Goal: Task Accomplishment & Management: Use online tool/utility

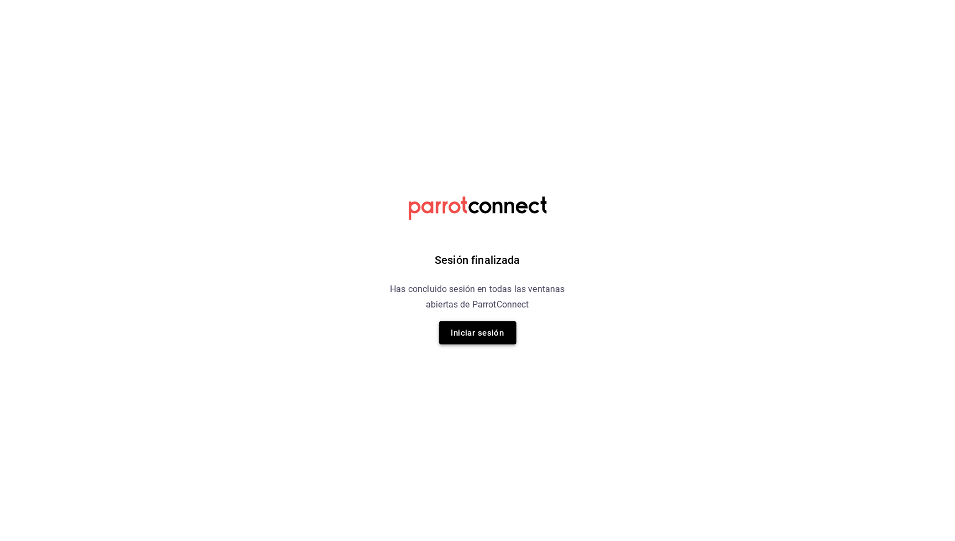
click at [487, 334] on button "Iniciar sesión" at bounding box center [477, 333] width 77 height 23
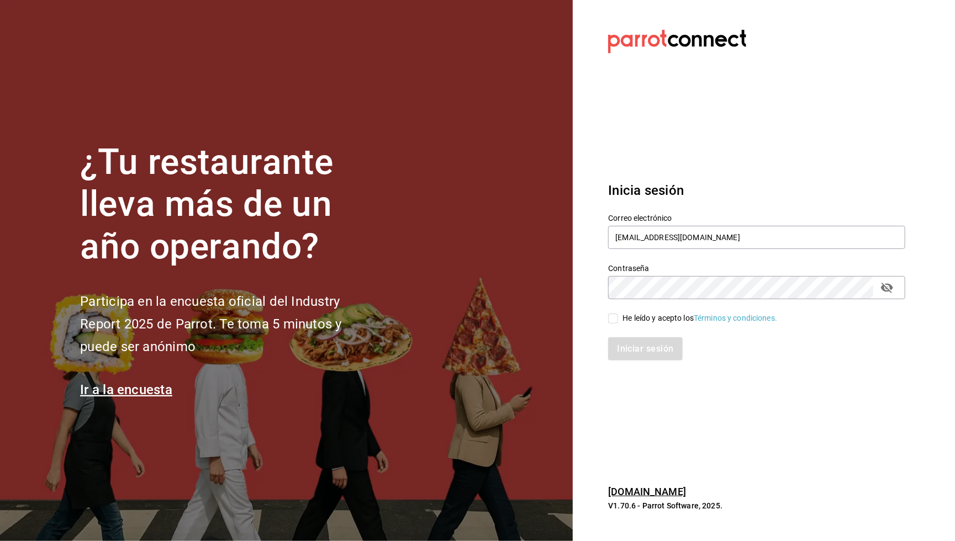
type input "[EMAIL_ADDRESS][DOMAIN_NAME]"
click at [612, 318] on input "He leído y acepto los Términos y condiciones." at bounding box center [613, 319] width 10 height 10
checkbox input "true"
click at [624, 342] on button "Iniciar sesión" at bounding box center [645, 349] width 75 height 23
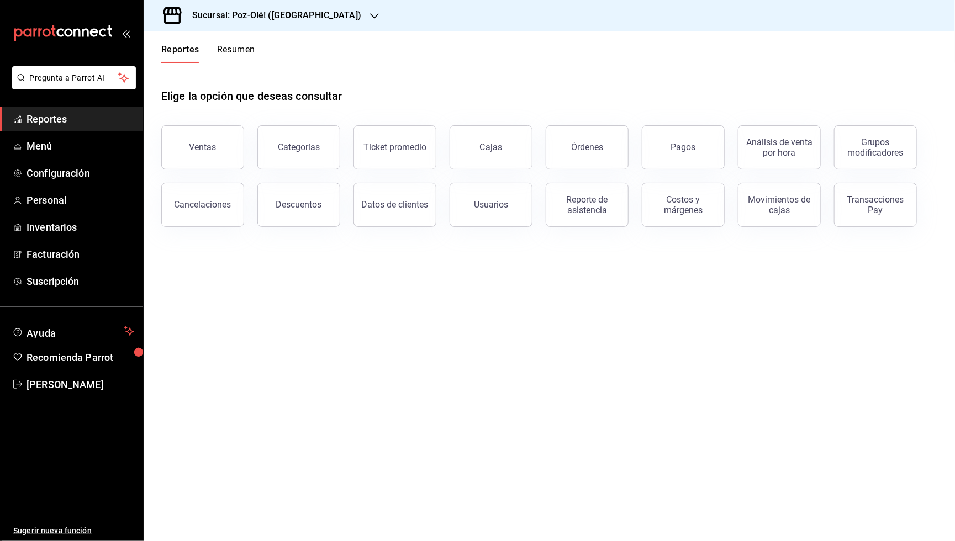
click at [274, 15] on h3 "Sucursal: Poz-Olé! (La Loma)" at bounding box center [272, 15] width 178 height 13
click at [230, 99] on div "Poz-Olé! (Zavaleta)" at bounding box center [227, 98] width 148 height 12
click at [492, 148] on div "Cajas" at bounding box center [491, 147] width 23 height 13
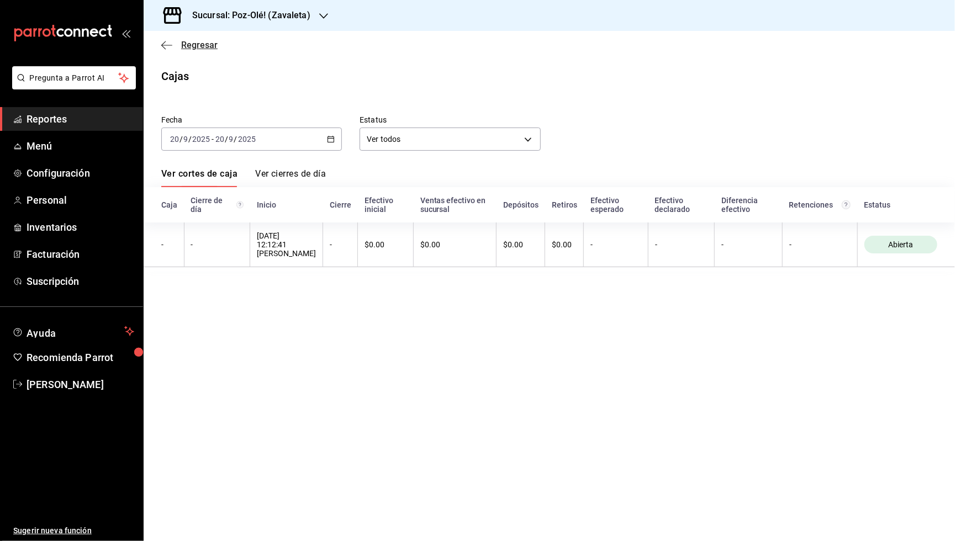
click at [161, 40] on icon "button" at bounding box center [166, 45] width 11 height 10
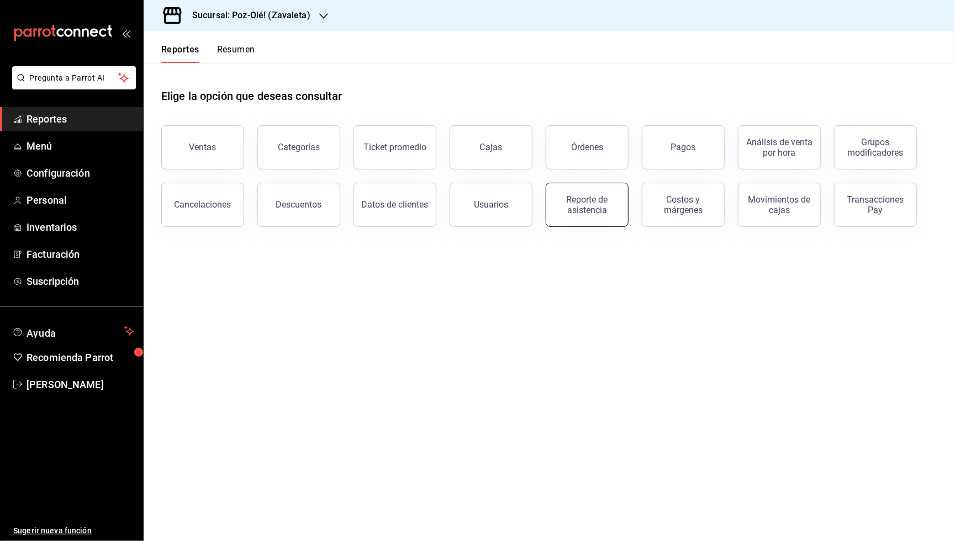
click at [567, 202] on div "Reporte de asistencia" at bounding box center [587, 204] width 69 height 21
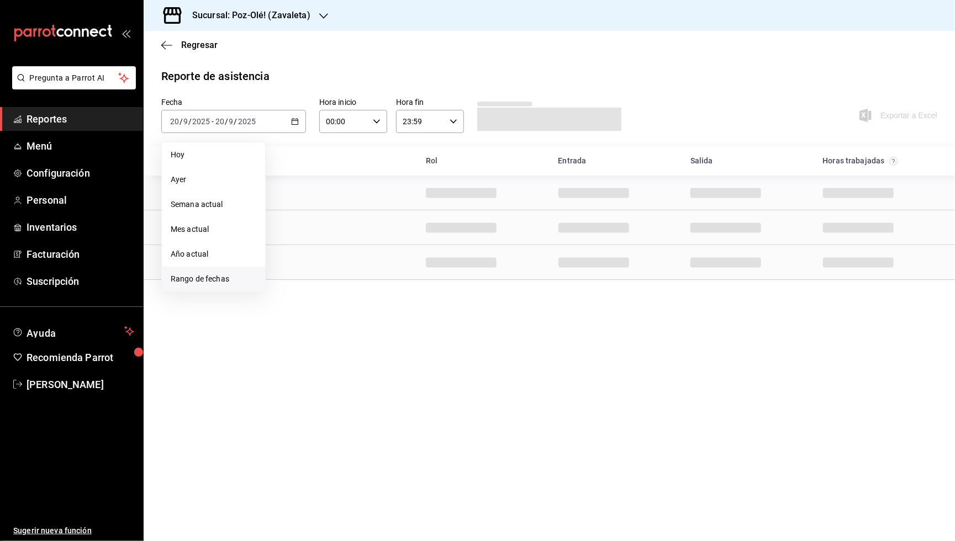
click at [206, 281] on li "Rango de fechas" at bounding box center [213, 279] width 103 height 25
click at [309, 241] on abbr "16" at bounding box center [307, 244] width 7 height 8
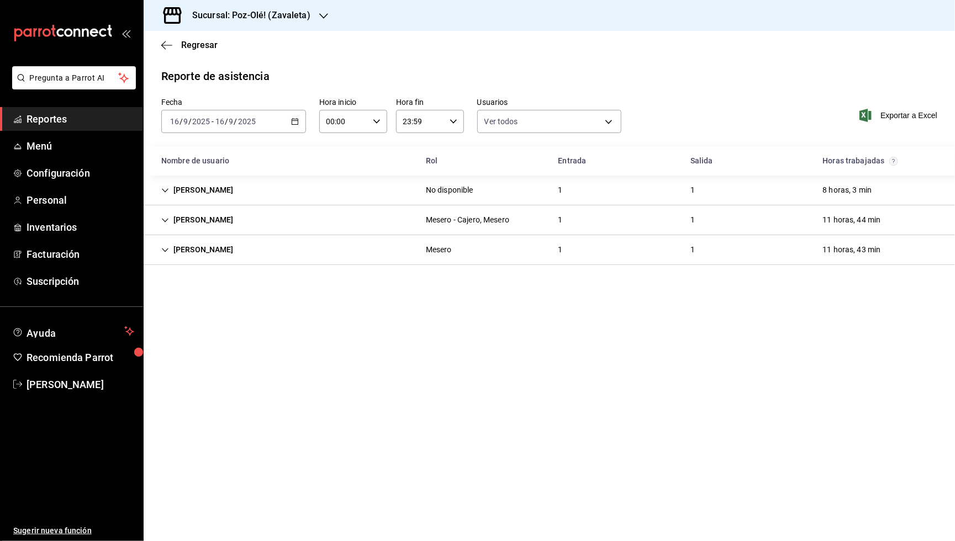
click at [289, 120] on div "2025-09-16 16 / 9 / 2025 - 2025-09-16 16 / 9 / 2025" at bounding box center [233, 121] width 145 height 23
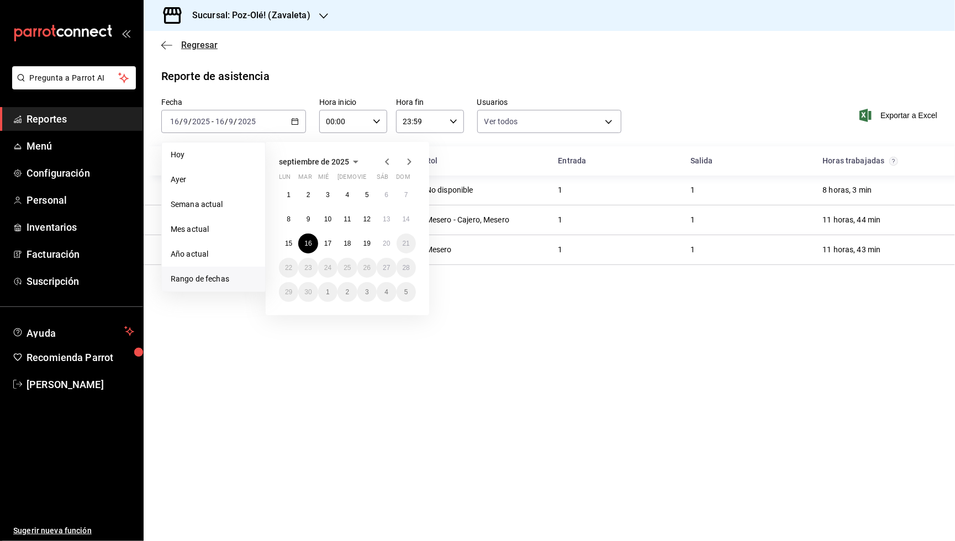
click at [165, 41] on icon "button" at bounding box center [166, 45] width 11 height 10
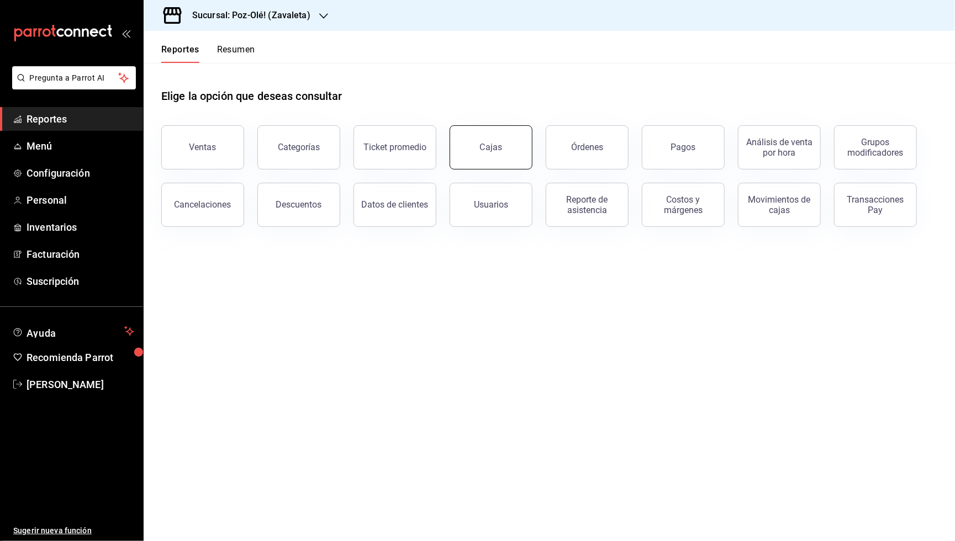
click at [495, 138] on link "Cajas" at bounding box center [491, 147] width 83 height 44
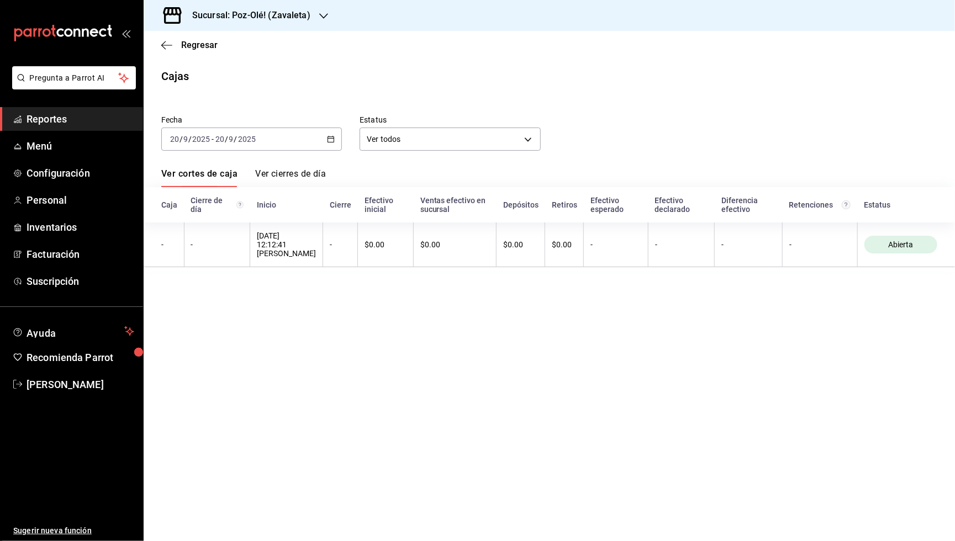
click at [325, 139] on div "2025-09-20 20 / 9 / 2025 - 2025-09-20 20 / 9 / 2025" at bounding box center [251, 139] width 181 height 23
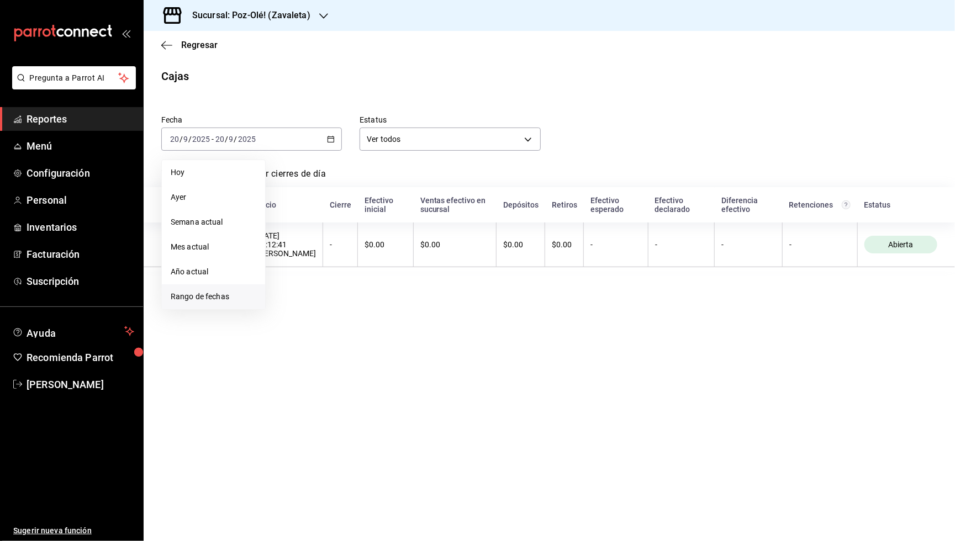
click at [216, 292] on span "Rango de fechas" at bounding box center [214, 297] width 86 height 12
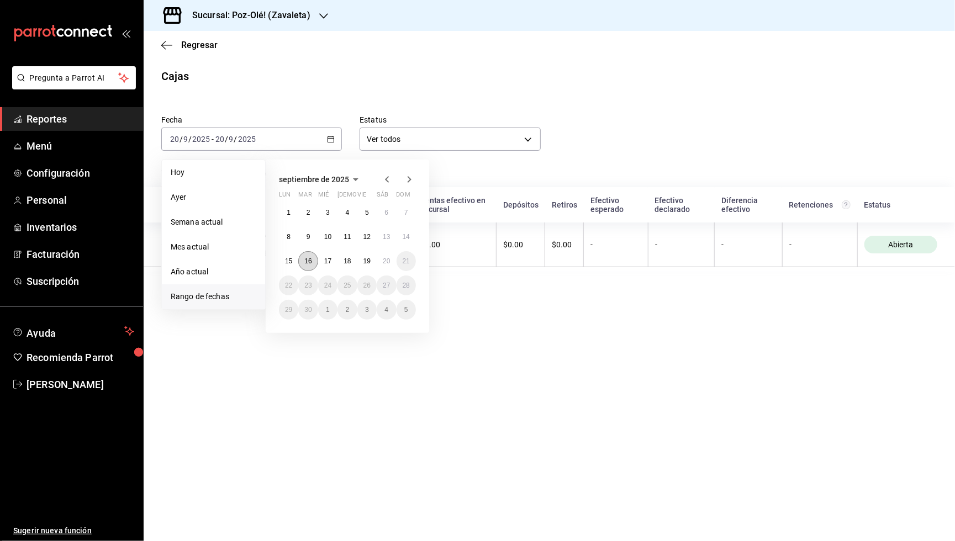
click at [307, 259] on abbr "16" at bounding box center [307, 261] width 7 height 8
click at [386, 263] on abbr "20" at bounding box center [386, 261] width 7 height 8
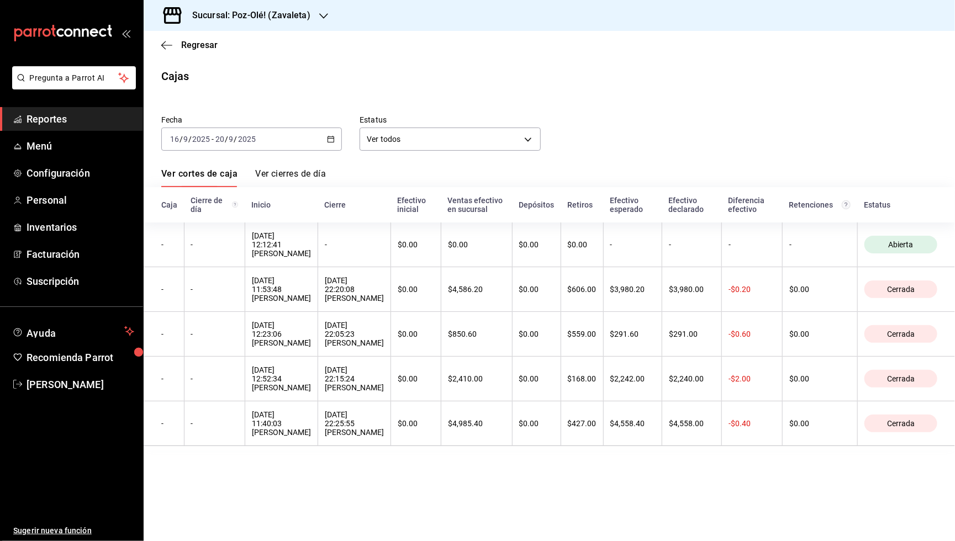
click at [327, 136] on icon "button" at bounding box center [331, 139] width 8 height 8
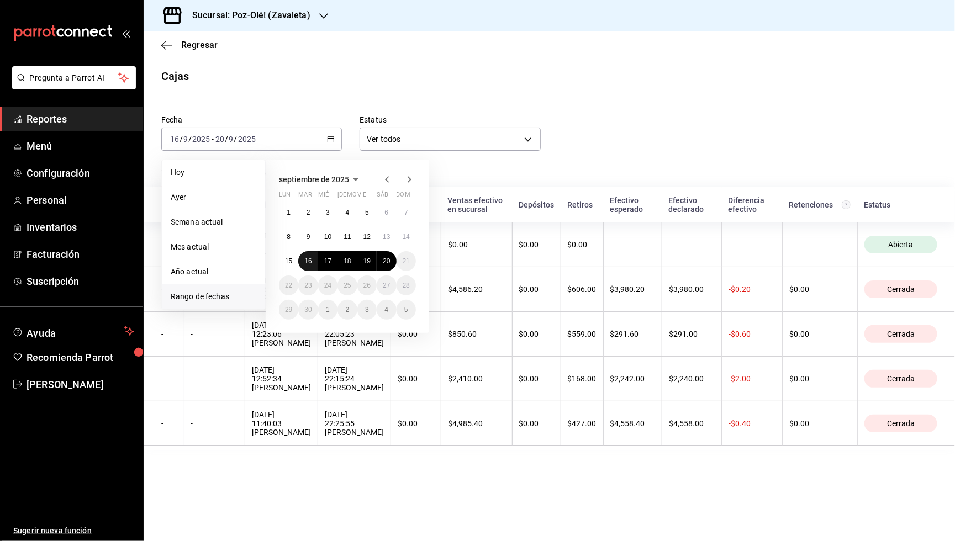
click at [308, 259] on abbr "16" at bounding box center [307, 261] width 7 height 8
click at [370, 263] on abbr "19" at bounding box center [367, 261] width 7 height 8
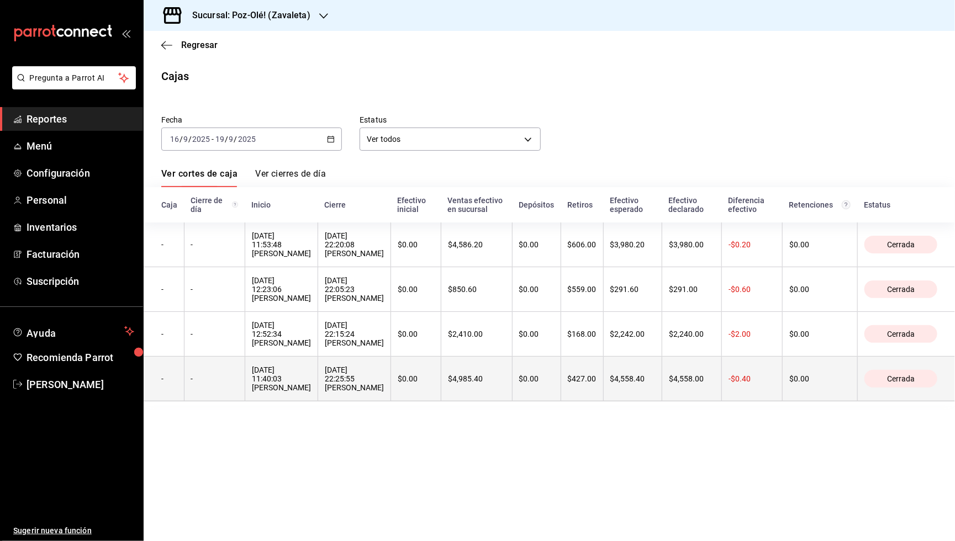
click at [603, 386] on th "$427.00" at bounding box center [582, 379] width 43 height 45
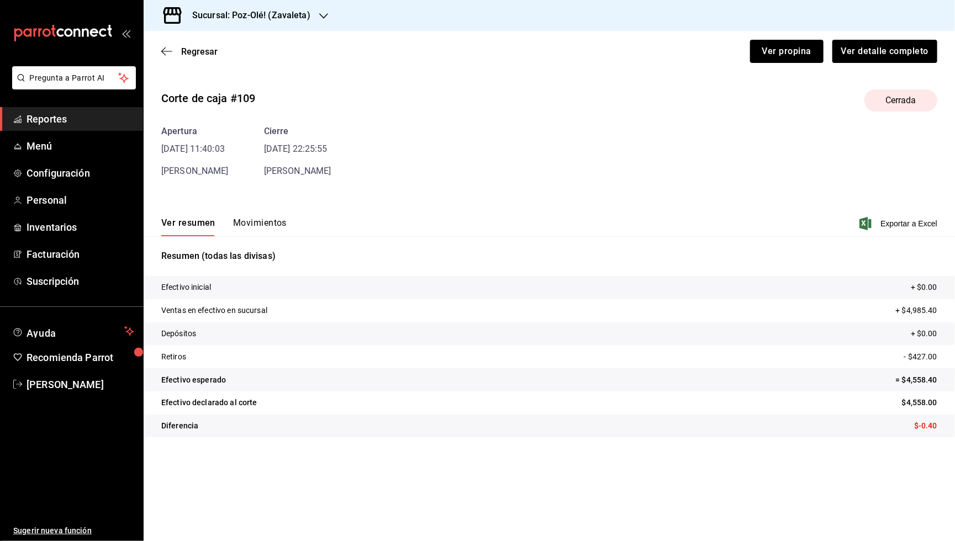
click at [253, 220] on button "Movimientos" at bounding box center [260, 227] width 54 height 19
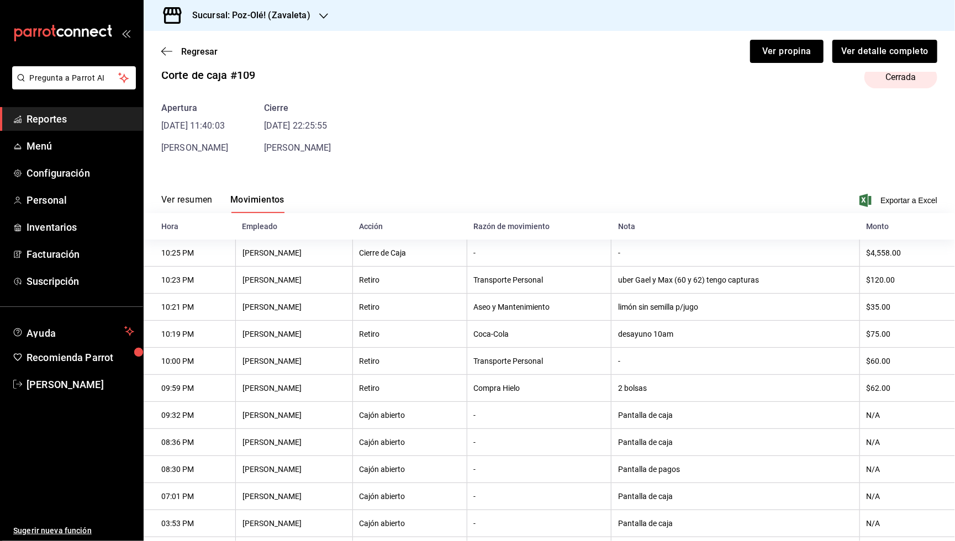
scroll to position [31, 0]
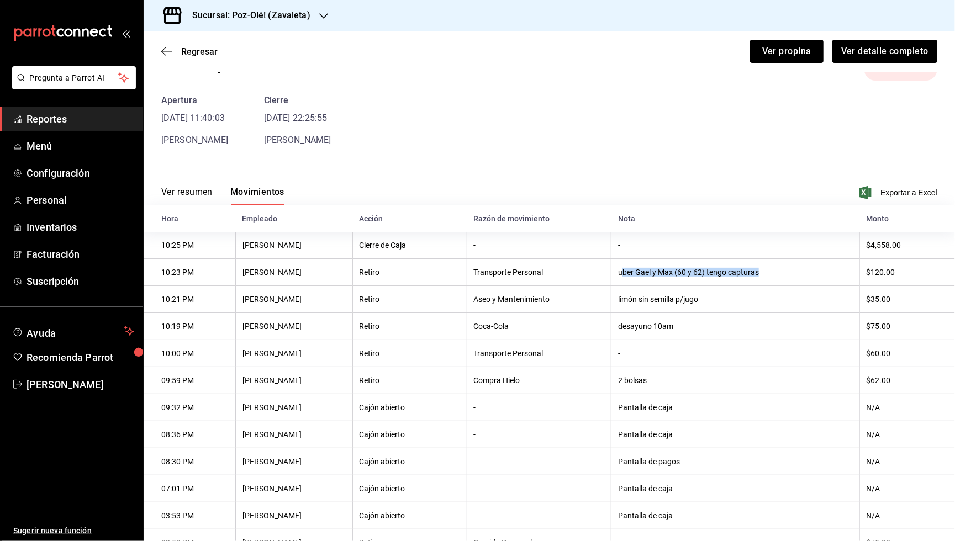
drag, startPoint x: 634, startPoint y: 273, endPoint x: 800, endPoint y: 277, distance: 165.8
click at [798, 277] on th "uber Gael y Max (60 y 62) tengo capturas" at bounding box center [736, 272] width 249 height 27
click at [800, 277] on th "uber Gael y Max (60 y 62) tengo capturas" at bounding box center [736, 272] width 249 height 27
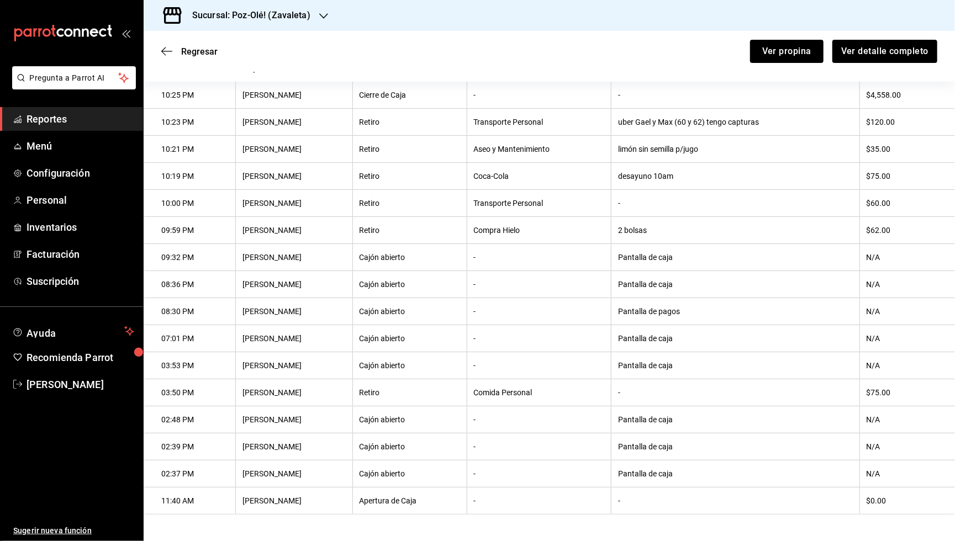
scroll to position [186, 0]
click at [702, 196] on th "-" at bounding box center [736, 203] width 249 height 27
click at [165, 49] on icon "button" at bounding box center [166, 51] width 11 height 10
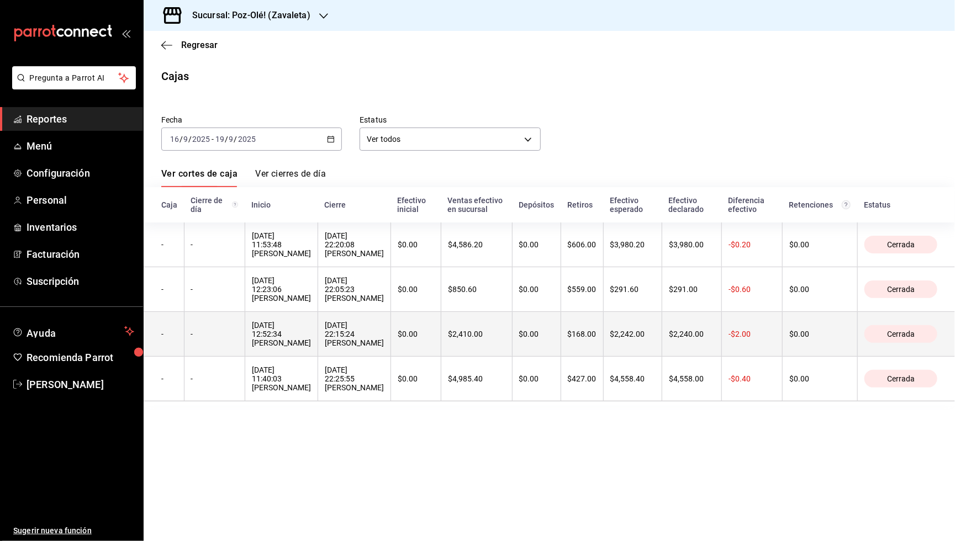
click at [581, 323] on th "$168.00" at bounding box center [582, 334] width 43 height 45
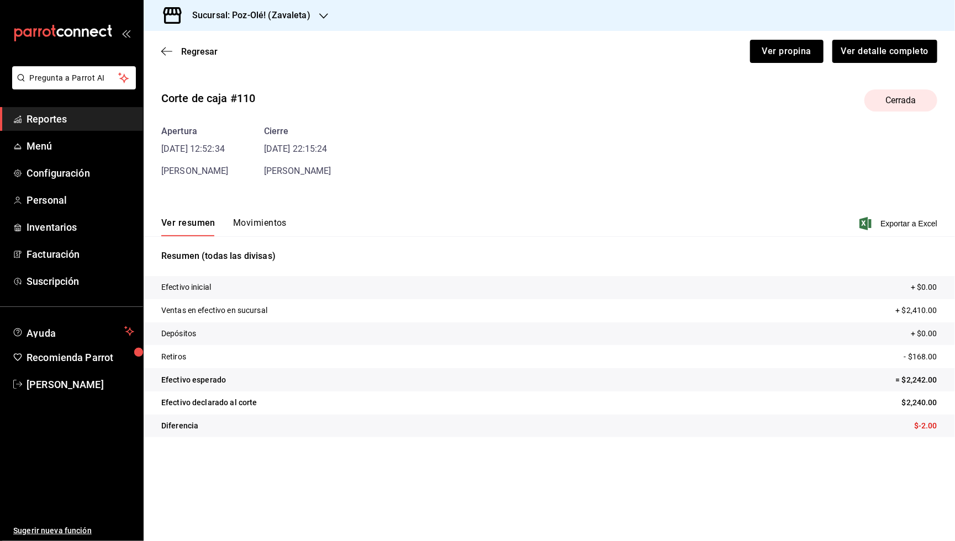
click at [270, 220] on button "Movimientos" at bounding box center [260, 227] width 54 height 19
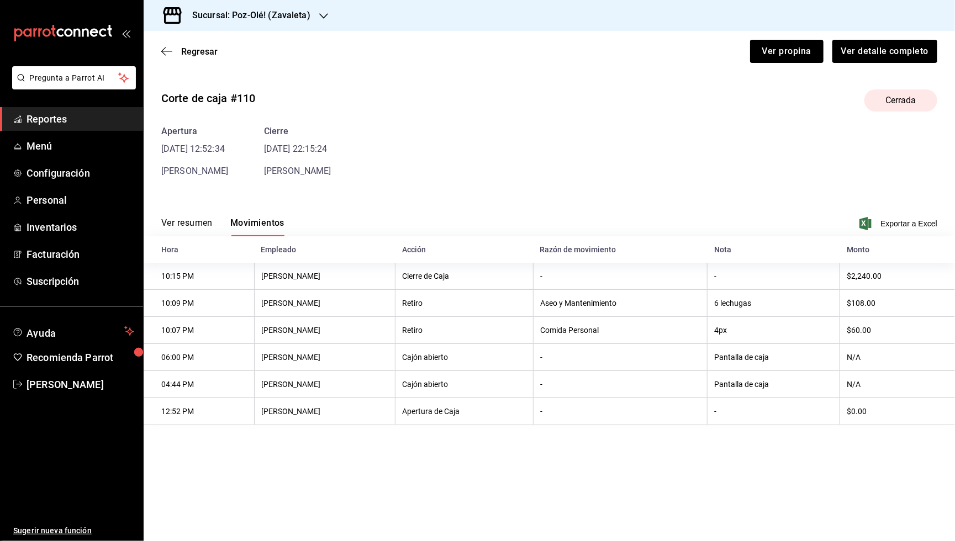
click at [160, 51] on div "Regresar Ver propina Ver detalle completo" at bounding box center [550, 51] width 812 height 41
click at [162, 49] on icon "button" at bounding box center [166, 51] width 11 height 10
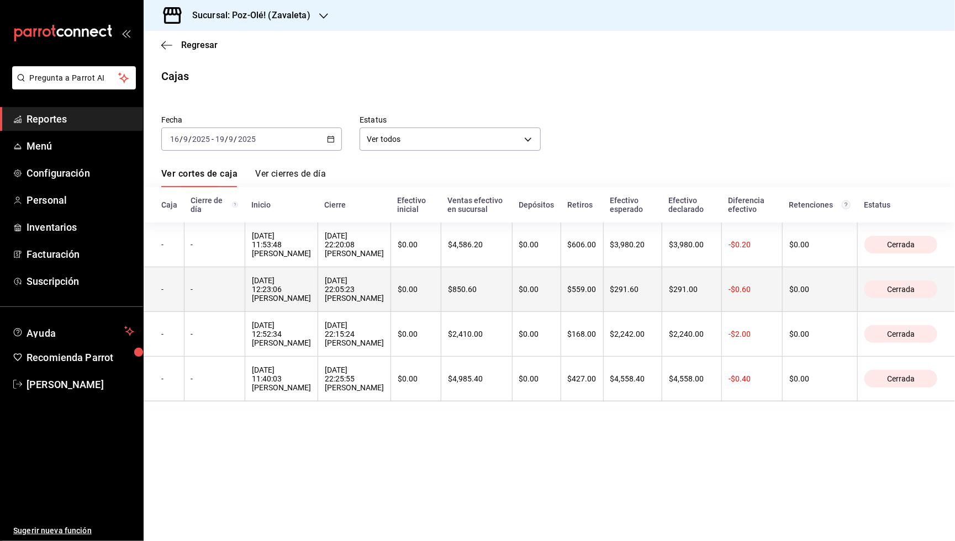
click at [597, 293] on div "$559.00" at bounding box center [582, 289] width 29 height 9
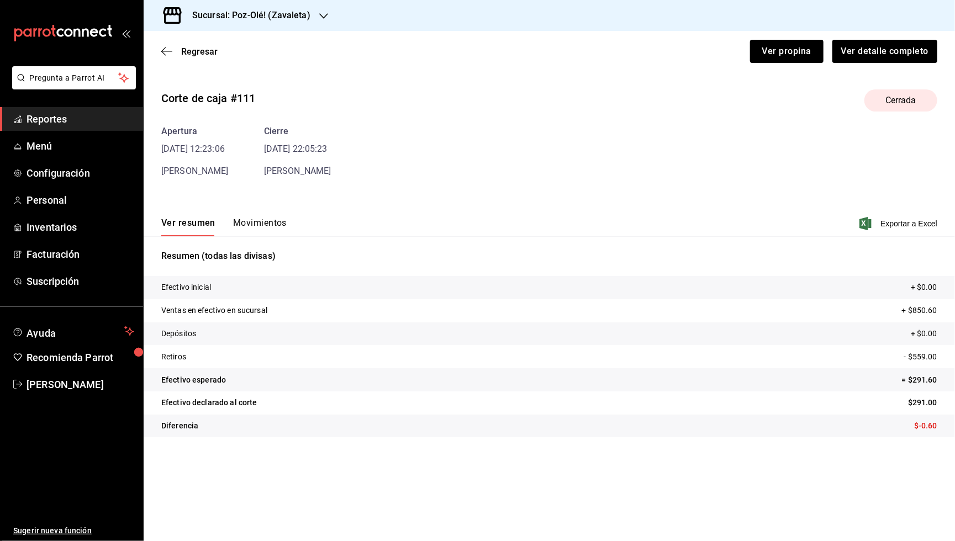
click at [263, 224] on button "Movimientos" at bounding box center [260, 227] width 54 height 19
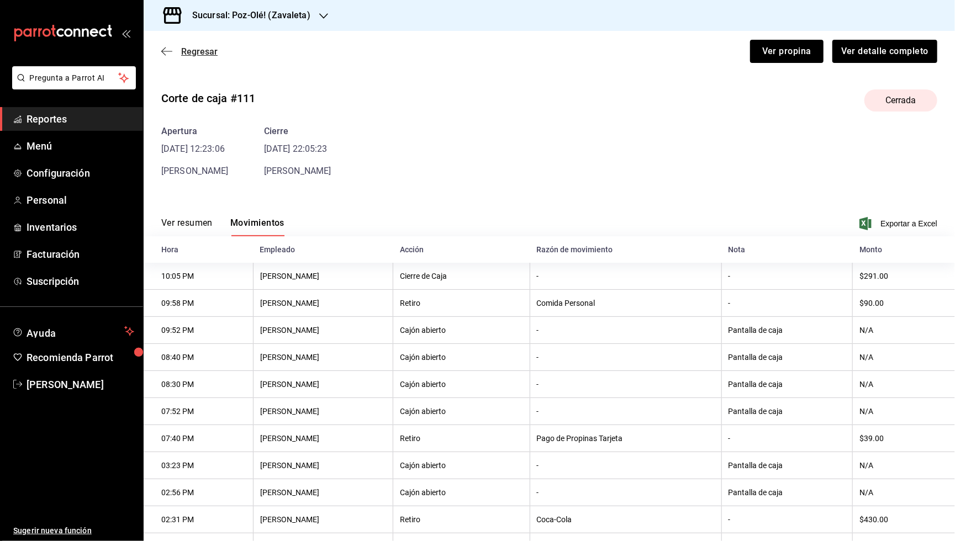
click at [165, 50] on icon "button" at bounding box center [166, 51] width 11 height 10
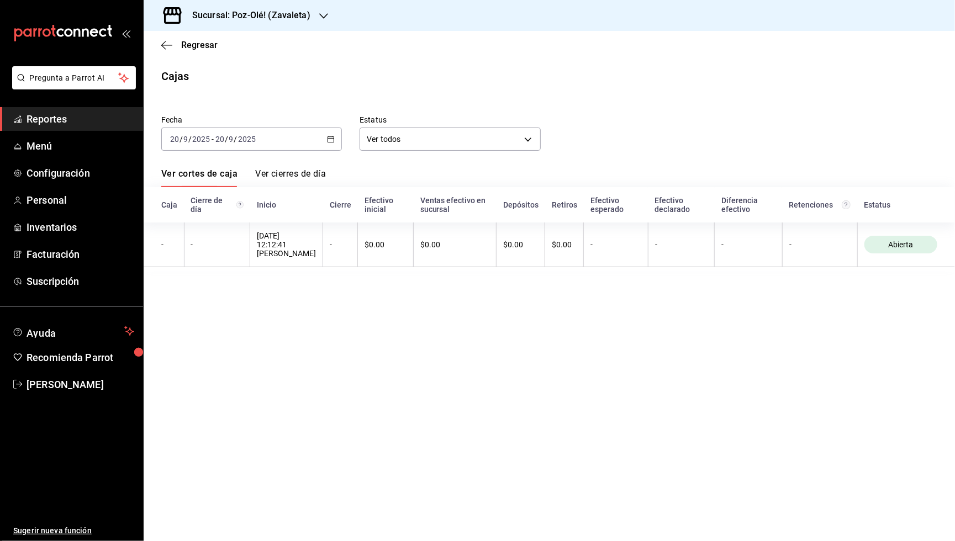
click at [334, 142] on div "2025-09-20 20 / 9 / 2025 - 2025-09-20 20 / 9 / 2025" at bounding box center [251, 139] width 181 height 23
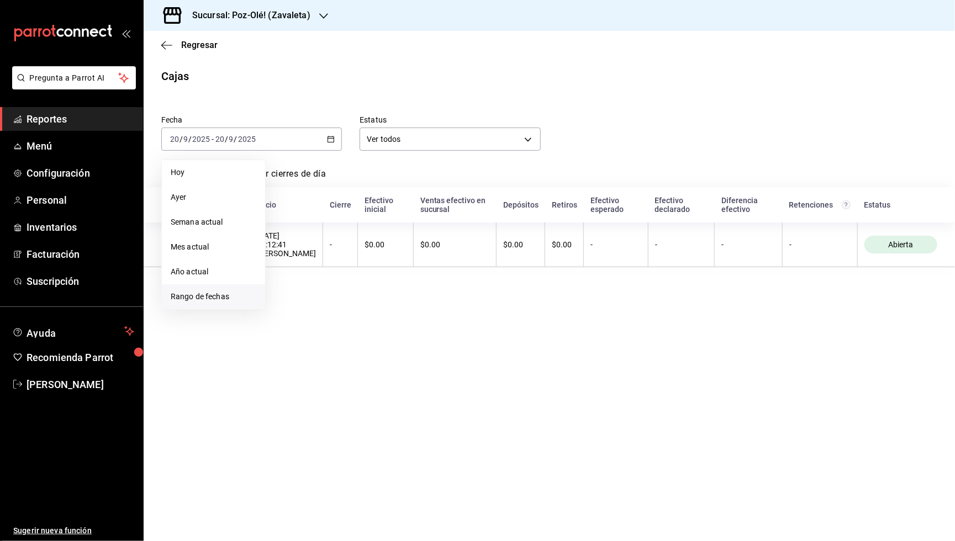
click at [215, 296] on span "Rango de fechas" at bounding box center [214, 297] width 86 height 12
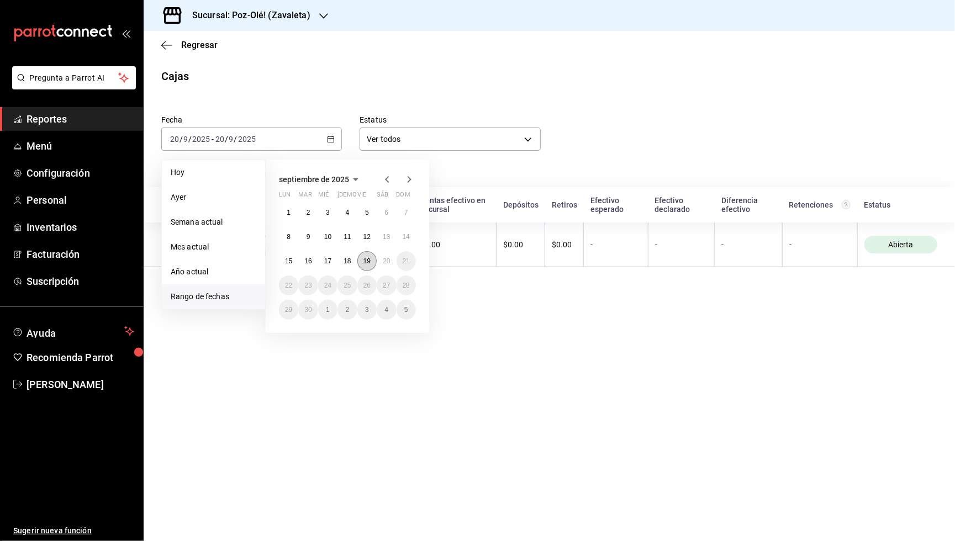
click at [369, 257] on abbr "19" at bounding box center [367, 261] width 7 height 8
click at [351, 259] on abbr "18" at bounding box center [347, 261] width 7 height 8
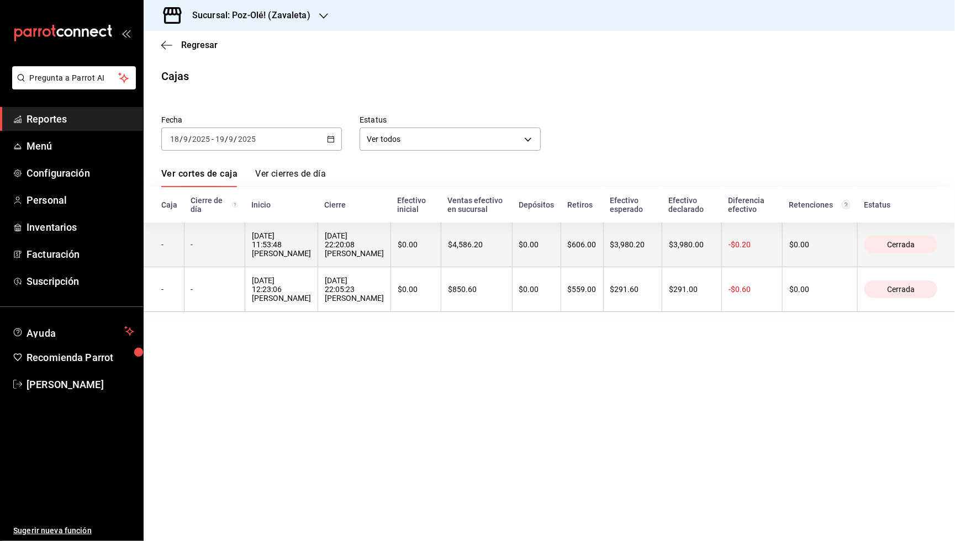
click at [561, 246] on th "$0.00" at bounding box center [536, 245] width 49 height 45
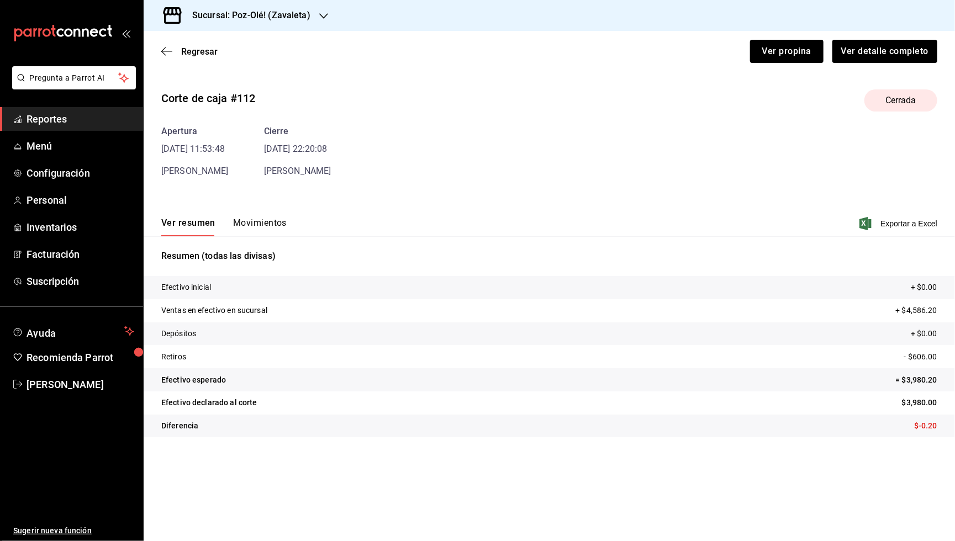
click at [258, 219] on button "Movimientos" at bounding box center [260, 227] width 54 height 19
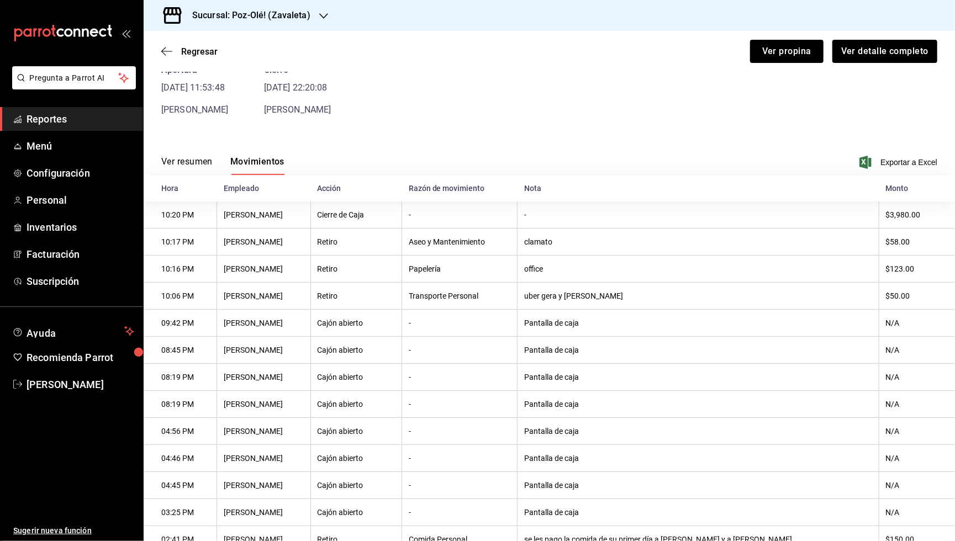
scroll to position [62, 0]
click at [853, 263] on th "office" at bounding box center [698, 268] width 361 height 27
drag, startPoint x: 651, startPoint y: 297, endPoint x: 583, endPoint y: 298, distance: 68.0
click at [583, 298] on th "uber gera y Andres" at bounding box center [698, 295] width 361 height 27
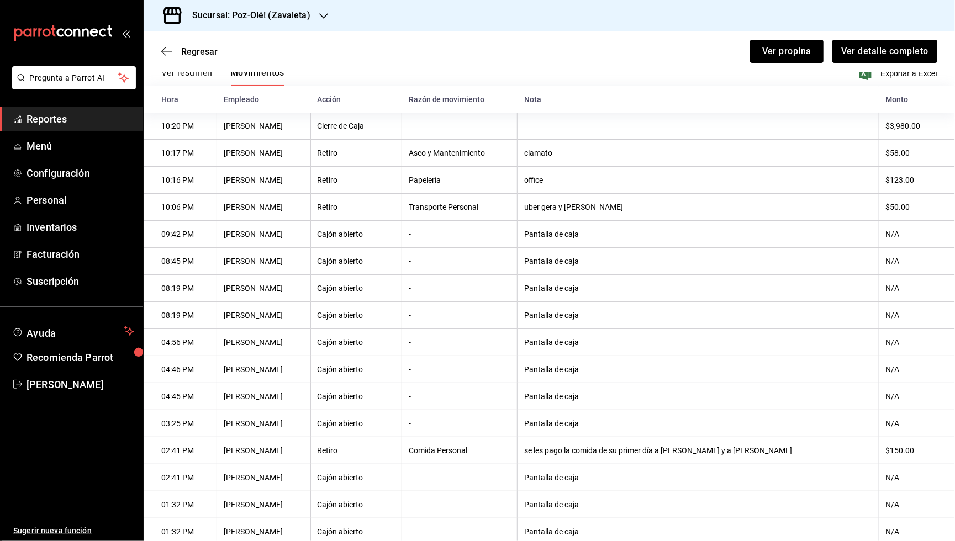
scroll to position [122, 0]
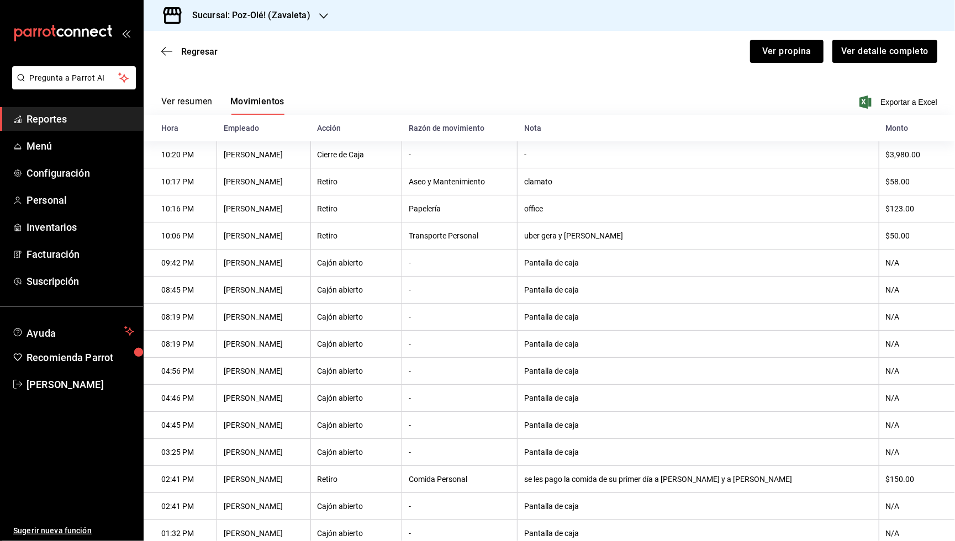
click at [154, 54] on div "Regresar Ver propina Ver detalle completo" at bounding box center [550, 51] width 812 height 41
click at [164, 54] on icon "button" at bounding box center [166, 51] width 11 height 10
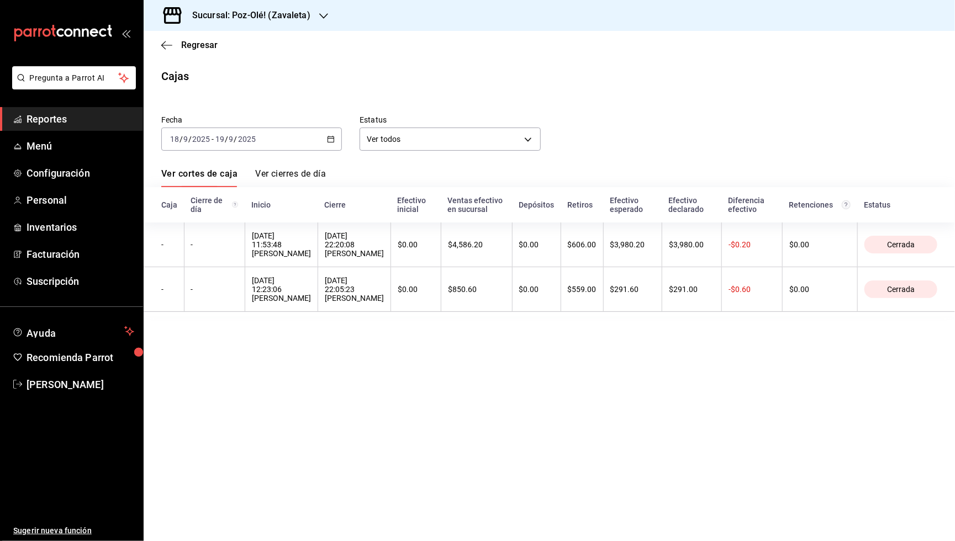
click at [333, 133] on div "2025-09-18 18 / 9 / 2025 - 2025-09-19 19 / 9 / 2025" at bounding box center [251, 139] width 181 height 23
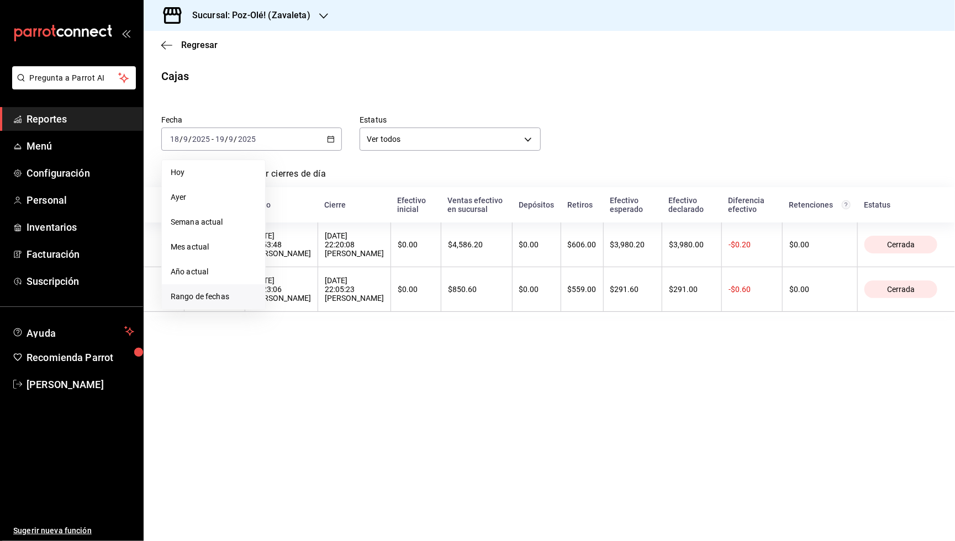
click at [207, 285] on li "Rango de fechas" at bounding box center [213, 297] width 103 height 25
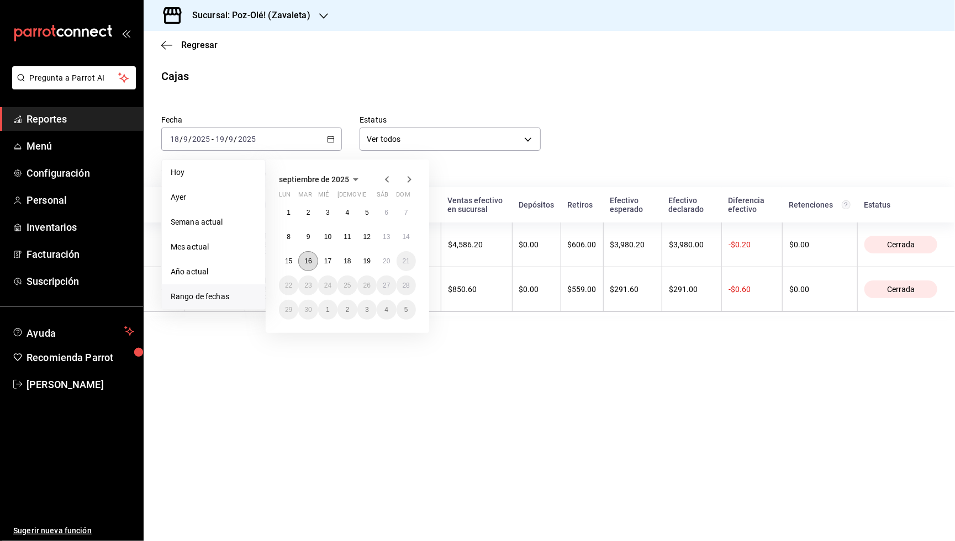
click at [307, 264] on abbr "16" at bounding box center [307, 261] width 7 height 8
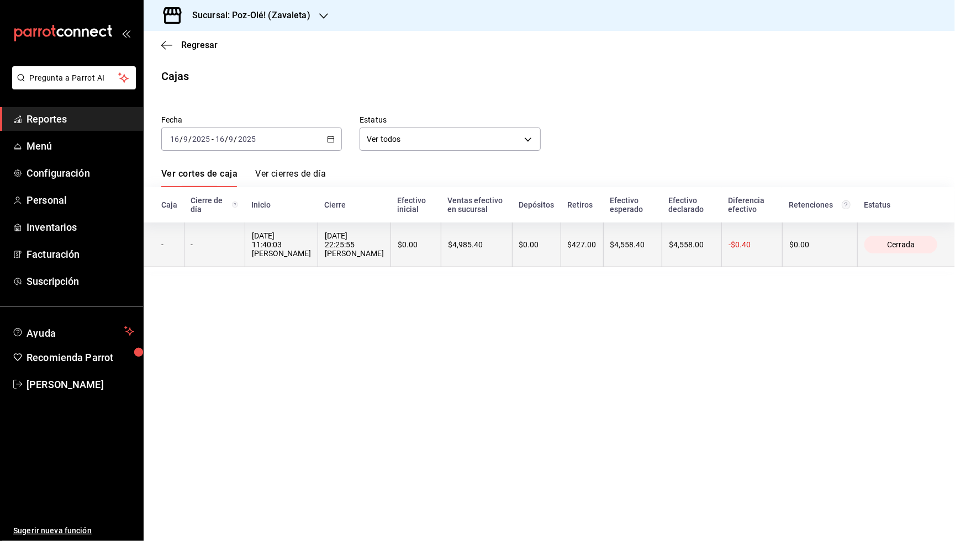
click at [384, 253] on div "16/09/2025 22:25:55 Gerardo Maxil Vargas" at bounding box center [354, 245] width 59 height 27
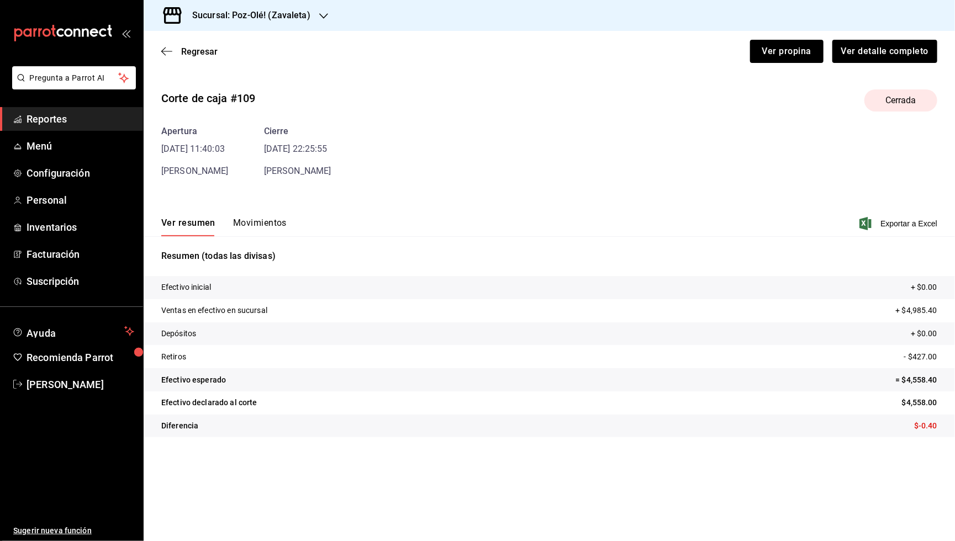
click at [262, 228] on button "Movimientos" at bounding box center [260, 227] width 54 height 19
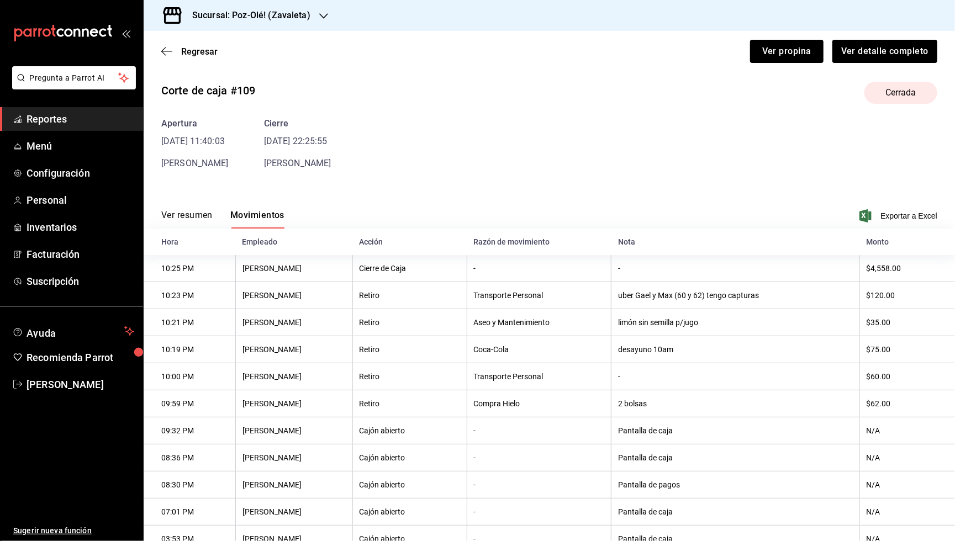
scroll to position [4, 0]
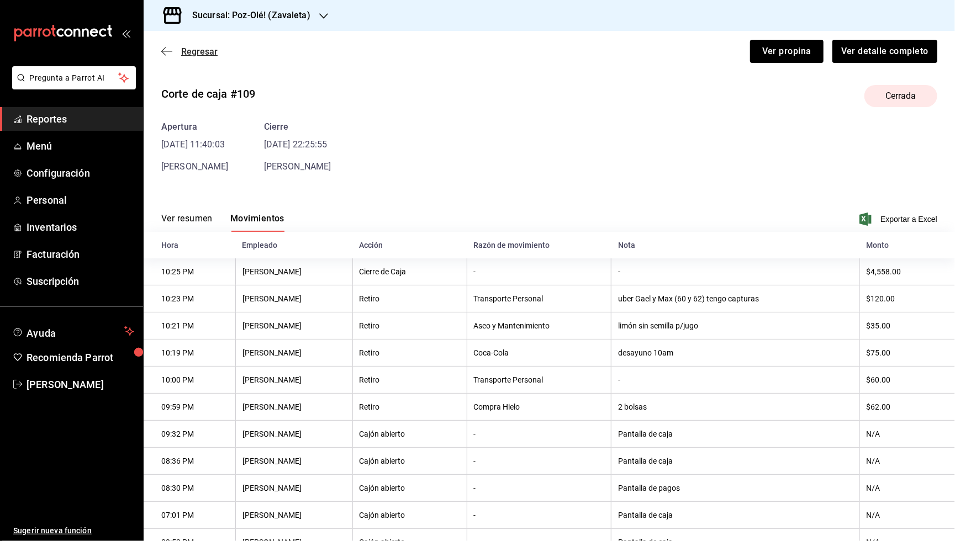
click at [165, 52] on icon "button" at bounding box center [166, 51] width 11 height 10
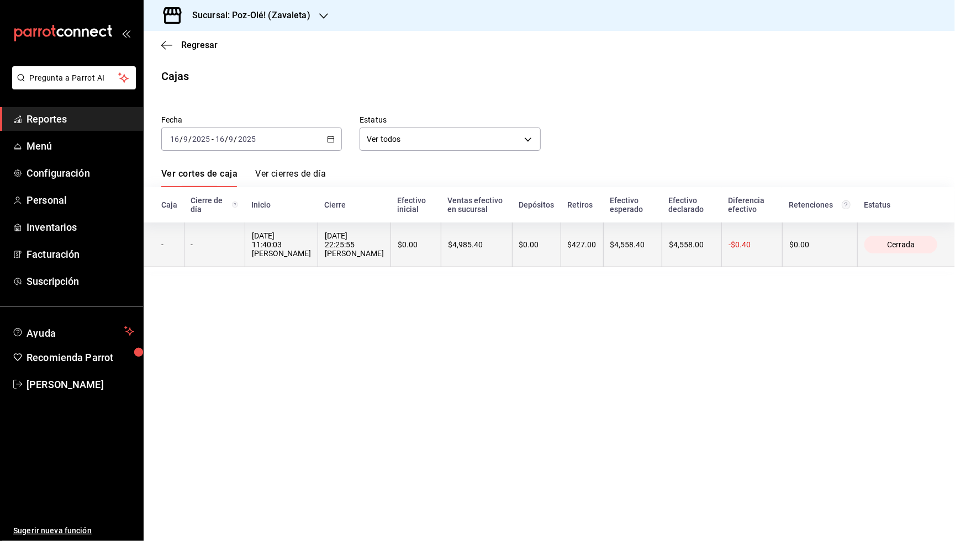
click at [284, 234] on div "16/09/2025 11:40:03 Gerardo Maxil Vargas" at bounding box center [281, 245] width 59 height 27
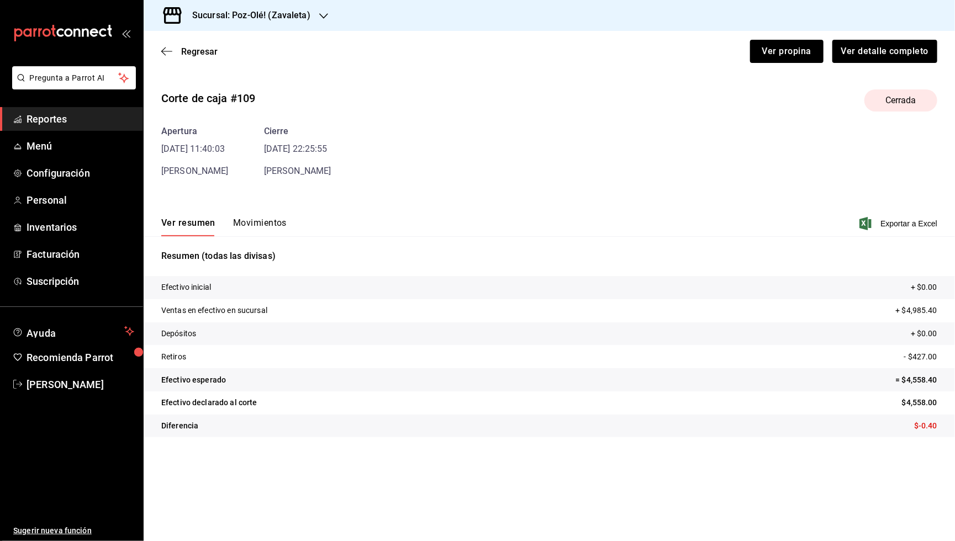
click at [278, 227] on button "Movimientos" at bounding box center [260, 227] width 54 height 19
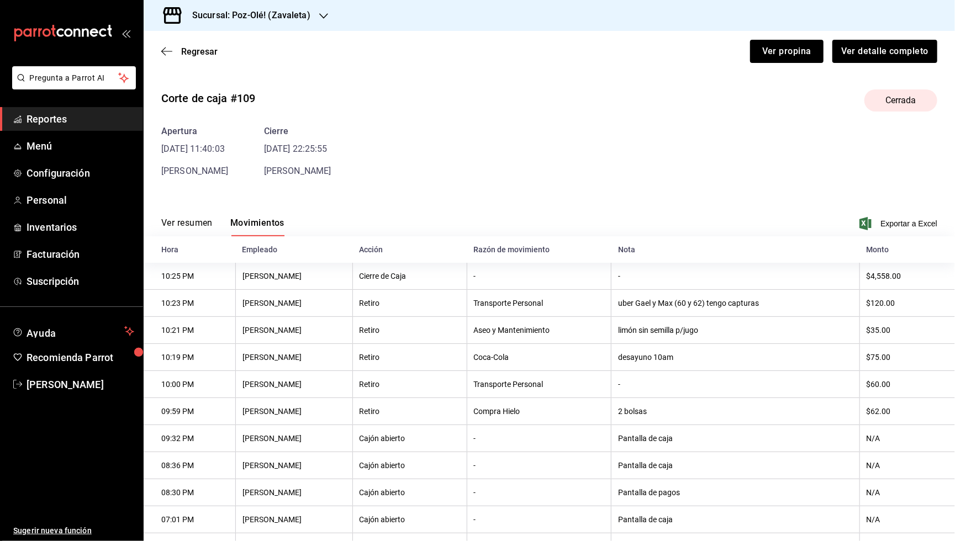
scroll to position [13, 0]
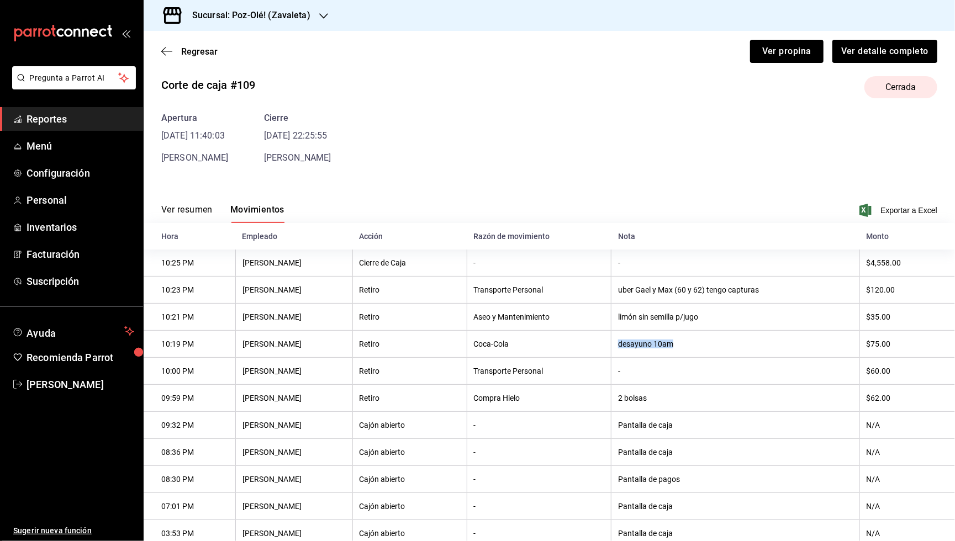
drag, startPoint x: 687, startPoint y: 345, endPoint x: 628, endPoint y: 346, distance: 58.6
click at [628, 346] on th "desayuno 10am" at bounding box center [736, 344] width 249 height 27
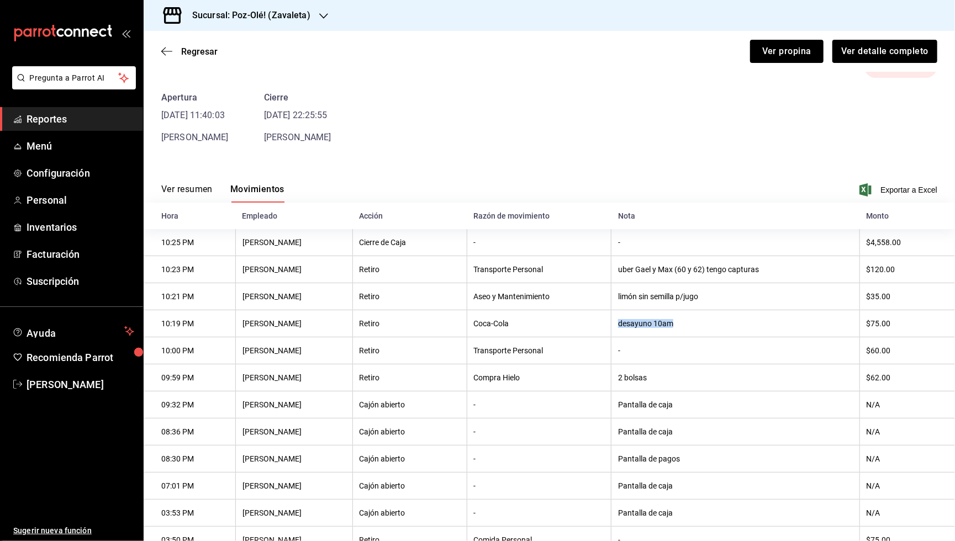
scroll to position [49, 0]
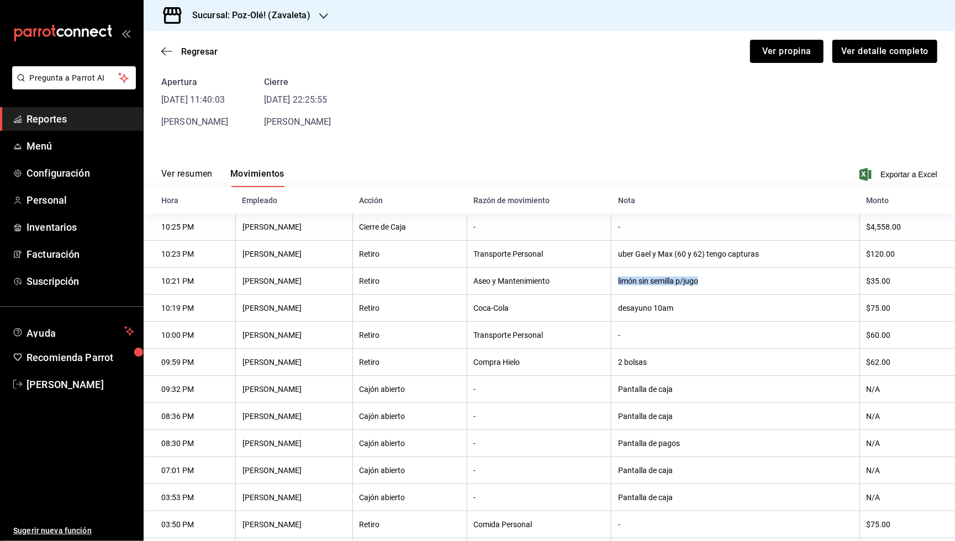
drag, startPoint x: 731, startPoint y: 281, endPoint x: 629, endPoint y: 278, distance: 101.7
click at [629, 278] on th "limón sin semilla p/jugo" at bounding box center [736, 281] width 249 height 27
click at [728, 279] on th "limón sin semilla p/jugo" at bounding box center [736, 281] width 249 height 27
